Goal: Task Accomplishment & Management: Use online tool/utility

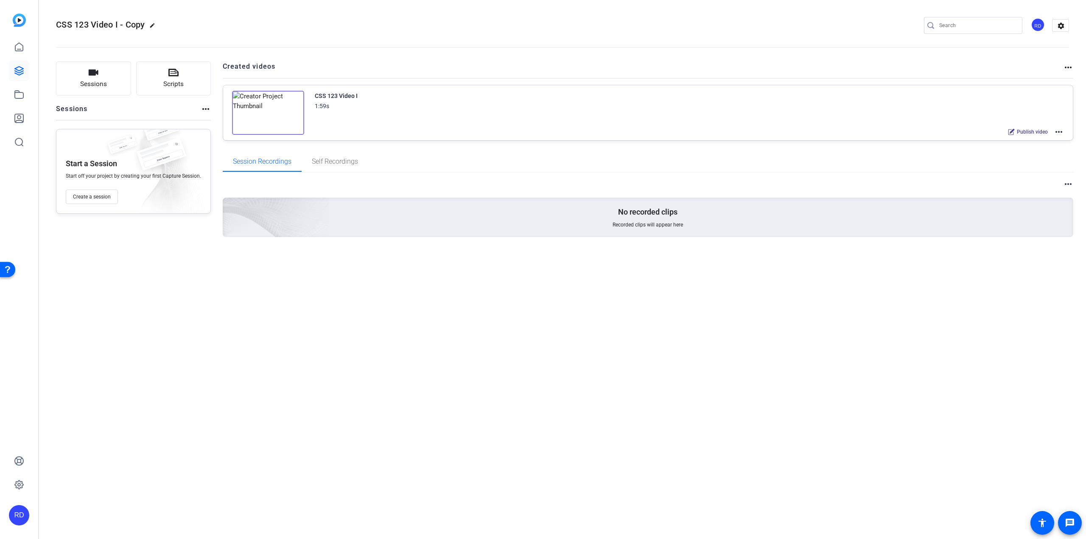
click at [263, 115] on img at bounding box center [268, 113] width 72 height 44
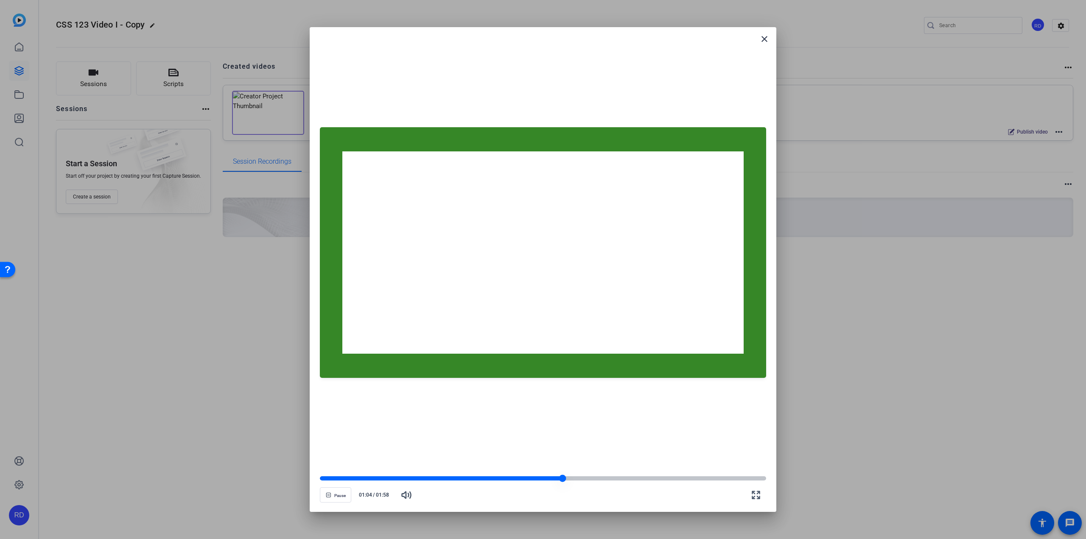
drag, startPoint x: 601, startPoint y: 479, endPoint x: 562, endPoint y: 477, distance: 39.1
click at [562, 477] on div at bounding box center [562, 478] width 7 height 7
drag, startPoint x: 569, startPoint y: 479, endPoint x: 538, endPoint y: 475, distance: 31.1
click at [538, 475] on openreel-video-controls "Pause 00:58 / 01:58" at bounding box center [543, 487] width 446 height 30
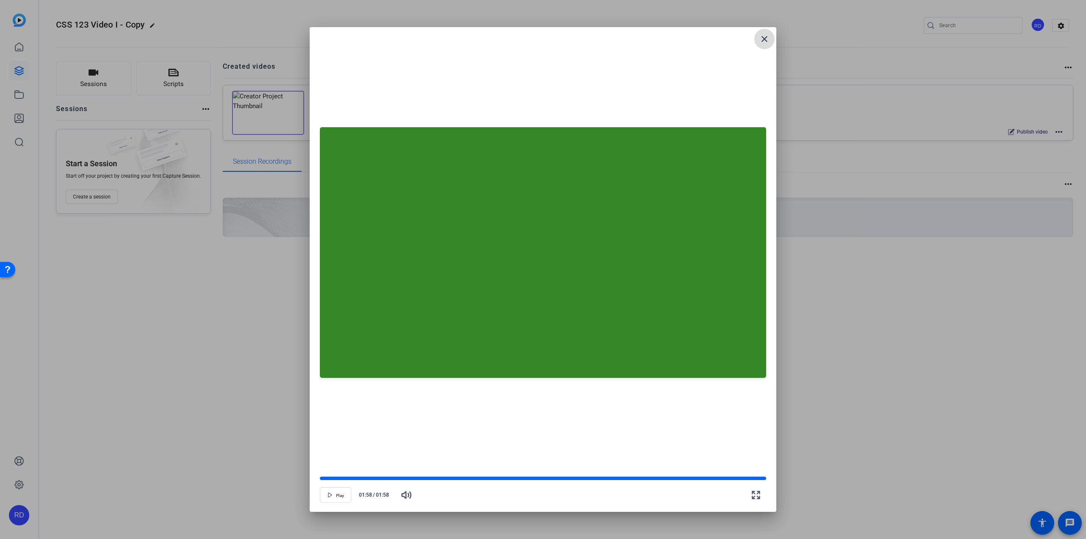
click at [763, 39] on mat-icon "close" at bounding box center [764, 39] width 10 height 10
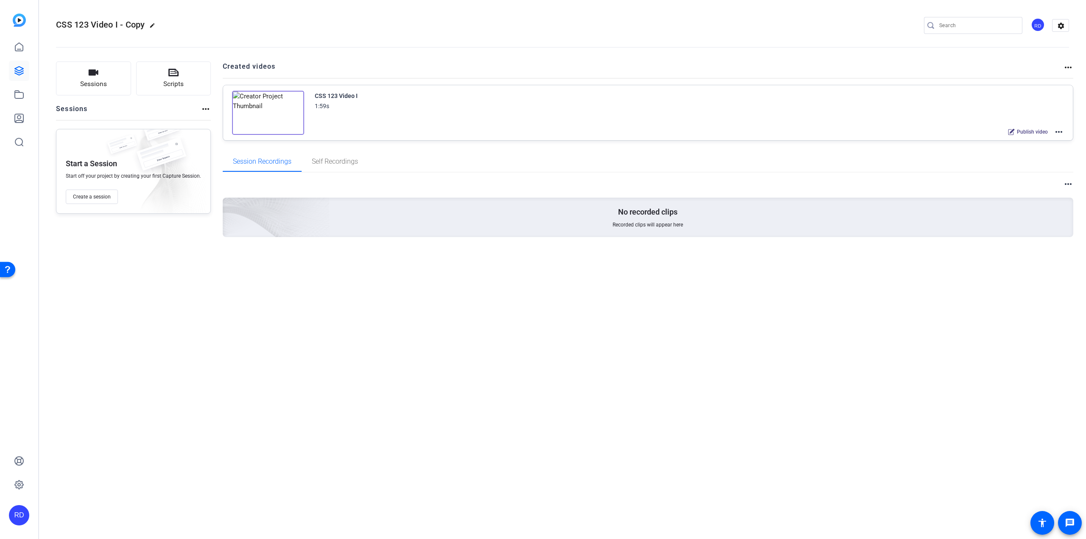
click at [1057, 129] on mat-icon "more_horiz" at bounding box center [1059, 132] width 10 height 10
click at [1047, 143] on span "Edit in Creator" at bounding box center [1027, 142] width 59 height 10
click at [26, 466] on link at bounding box center [19, 461] width 20 height 20
click at [238, 105] on img at bounding box center [268, 113] width 72 height 44
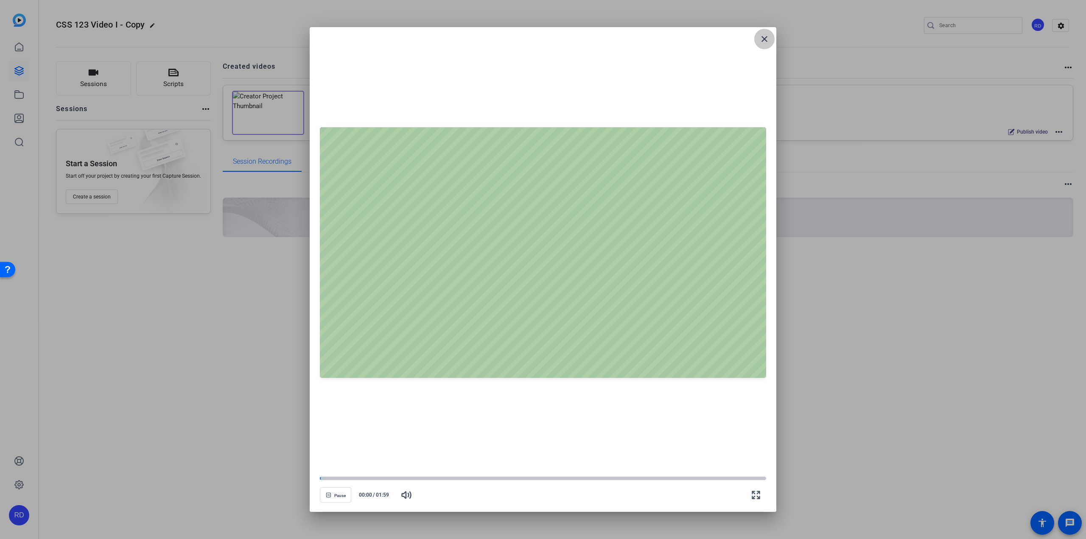
click at [761, 39] on mat-icon "close" at bounding box center [764, 39] width 10 height 10
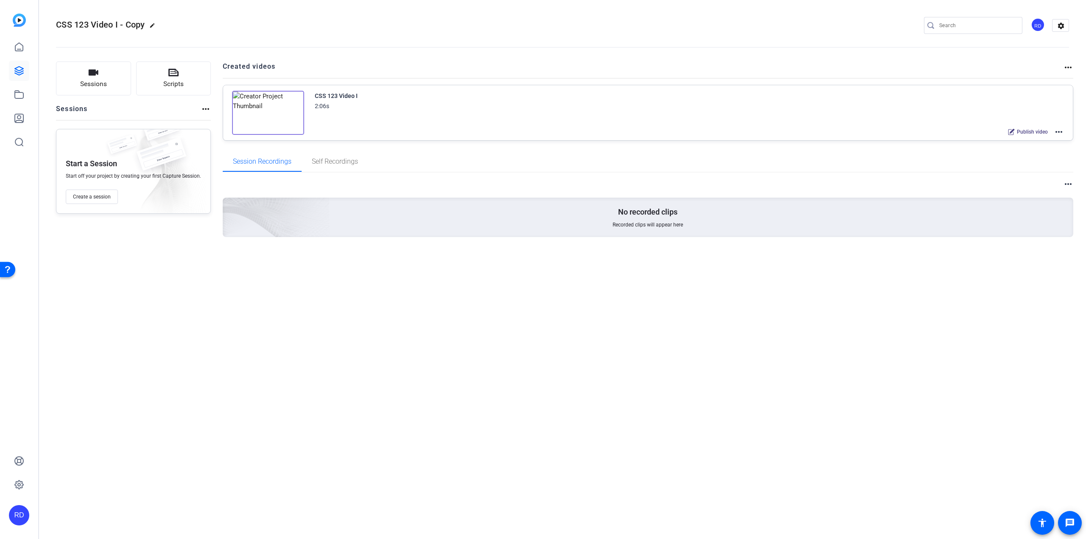
click at [1061, 134] on mat-icon "more_horiz" at bounding box center [1059, 132] width 10 height 10
click at [1049, 146] on span "Edit in Creator" at bounding box center [1027, 142] width 59 height 10
click at [1060, 134] on mat-icon "more_horiz" at bounding box center [1059, 132] width 10 height 10
click at [1046, 144] on span "Edit in Creator" at bounding box center [1027, 142] width 59 height 10
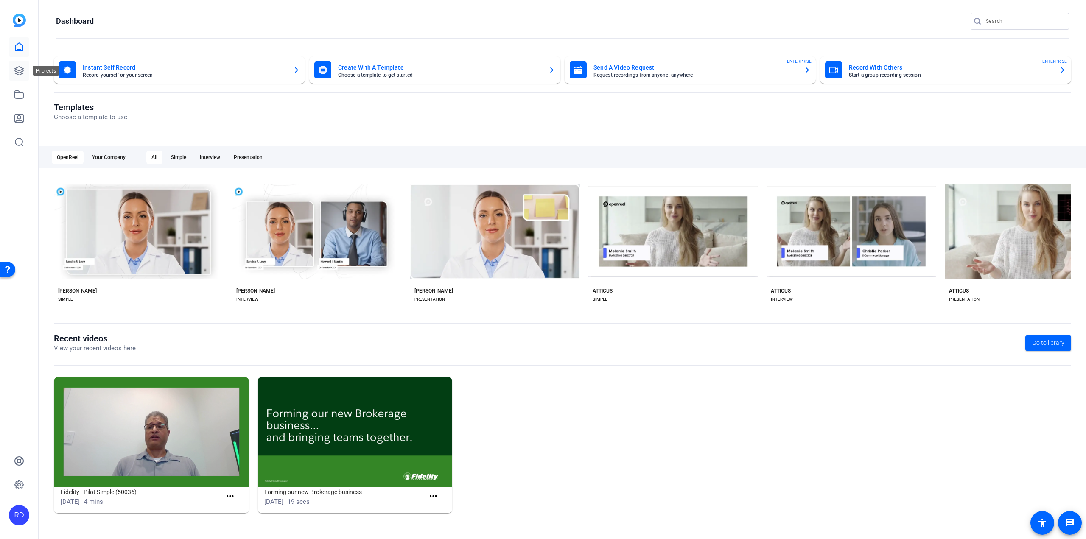
click at [23, 72] on icon at bounding box center [19, 71] width 10 height 10
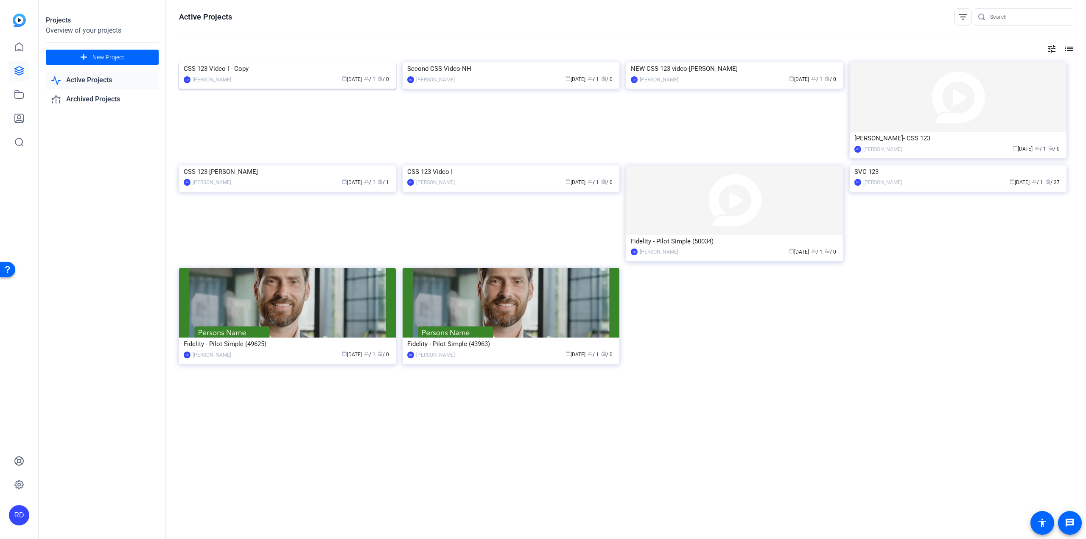
click at [218, 62] on img at bounding box center [287, 62] width 217 height 0
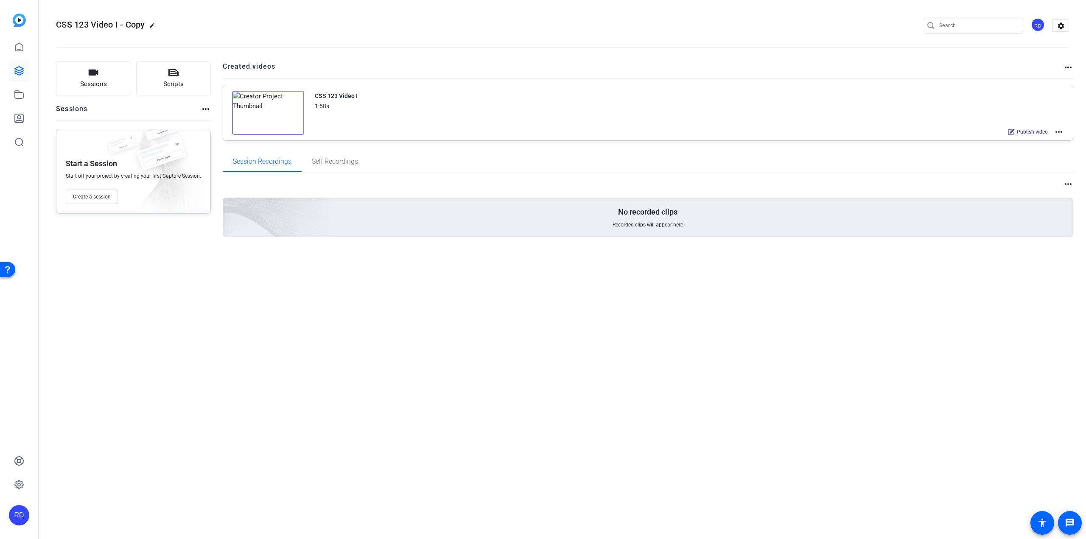
click at [279, 106] on img at bounding box center [268, 113] width 72 height 44
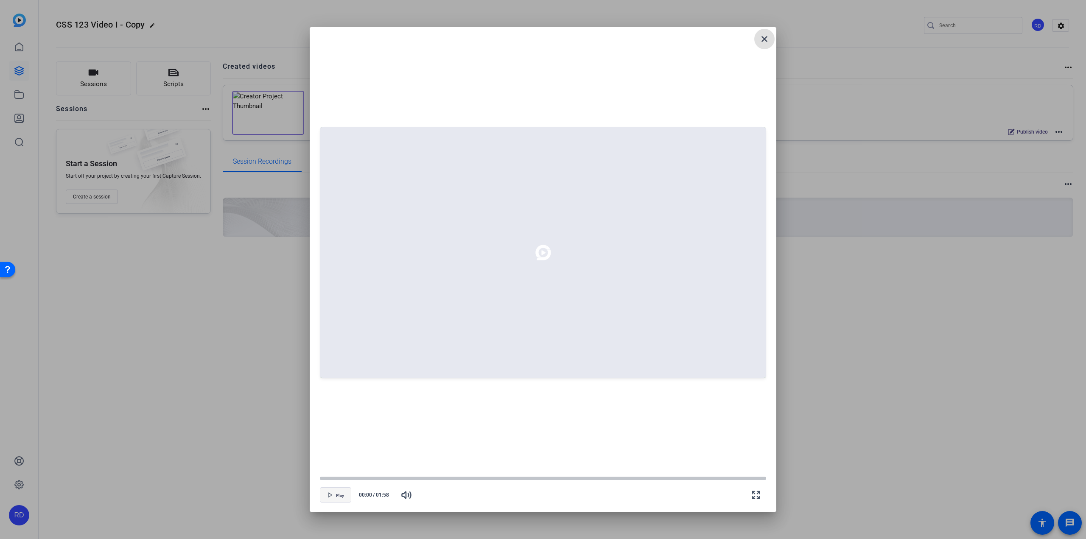
click at [344, 495] on span "Play" at bounding box center [340, 495] width 8 height 5
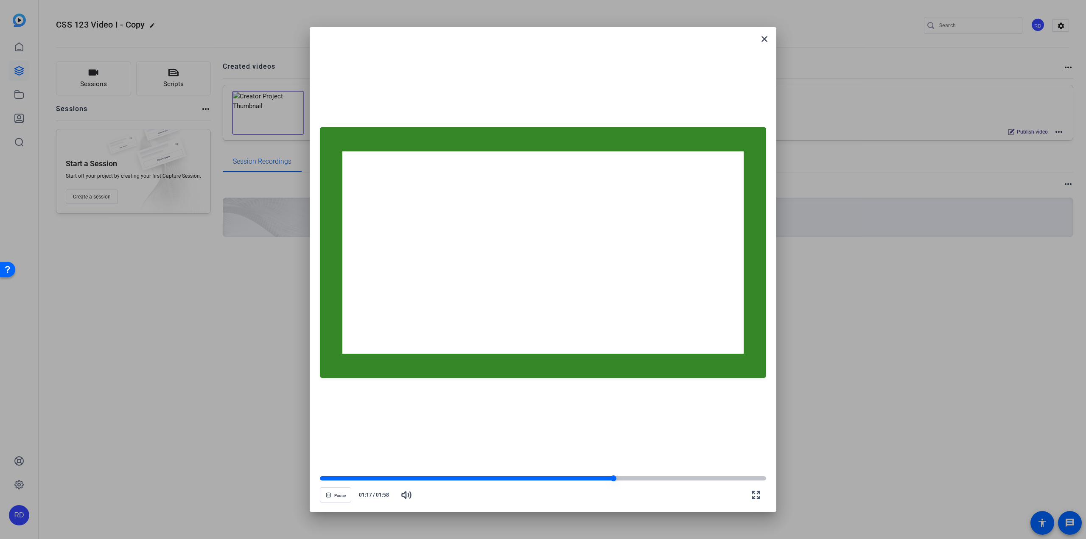
click at [674, 477] on div at bounding box center [543, 478] width 446 height 4
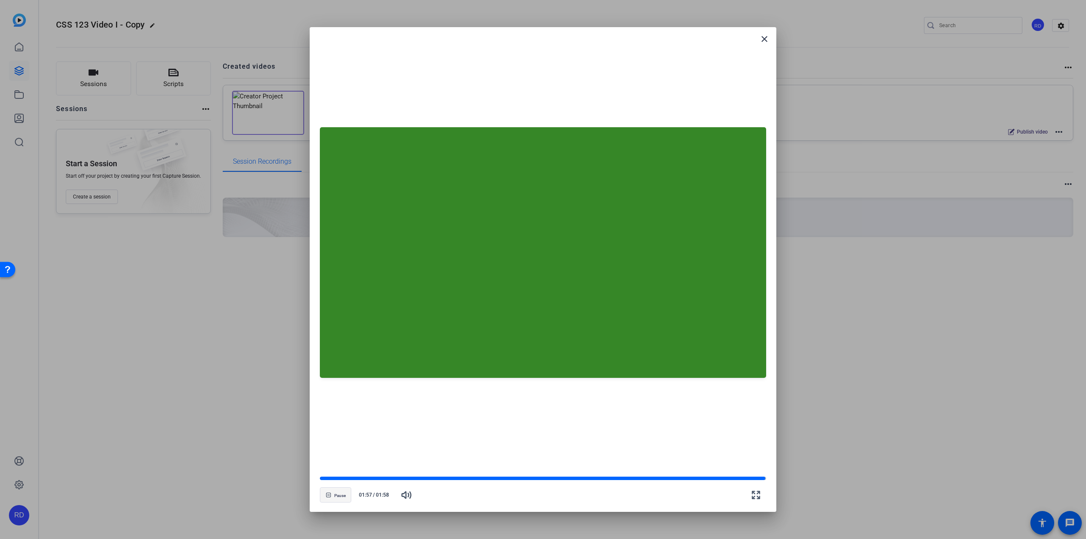
click at [334, 494] on span "Pause" at bounding box center [339, 495] width 11 height 5
click at [763, 39] on mat-icon "close" at bounding box center [764, 39] width 10 height 10
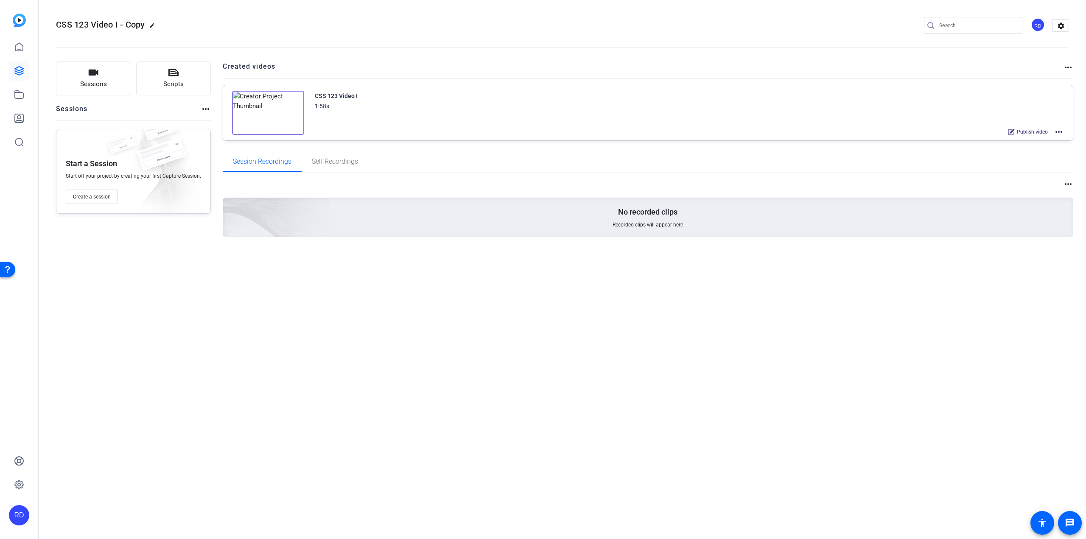
click at [1059, 130] on mat-icon "more_horiz" at bounding box center [1059, 132] width 10 height 10
click at [1040, 142] on span "Edit in Creator" at bounding box center [1027, 142] width 59 height 10
